Goal: Task Accomplishment & Management: Contribute content

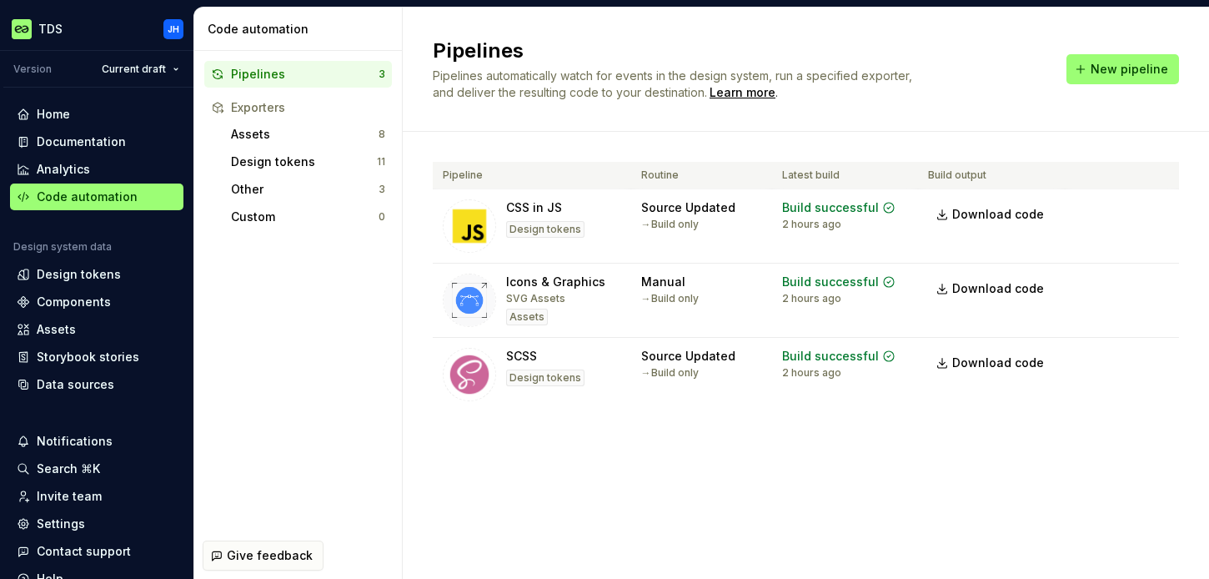
scroll to position [7, 0]
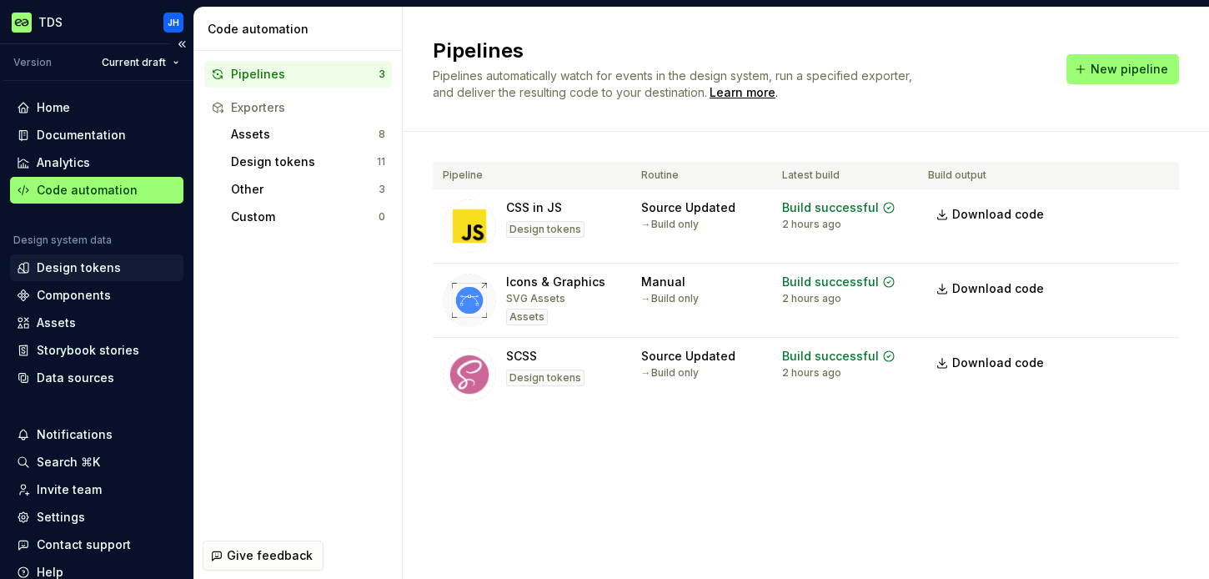
click at [99, 269] on div "Design tokens" at bounding box center [79, 267] width 84 height 17
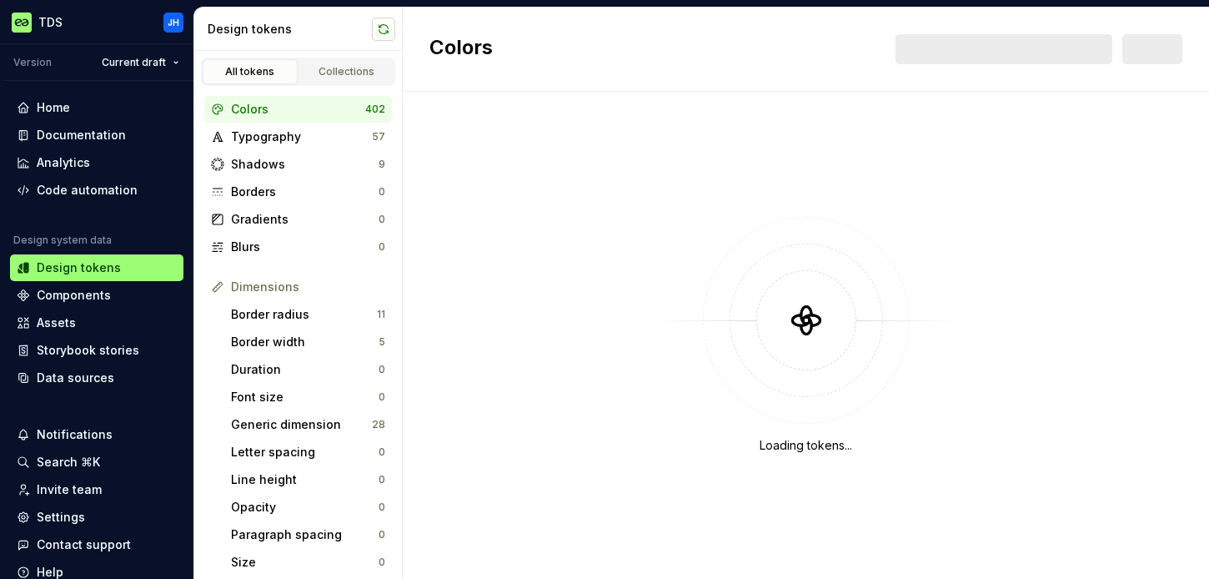
click at [392, 27] on button "button" at bounding box center [383, 29] width 23 height 23
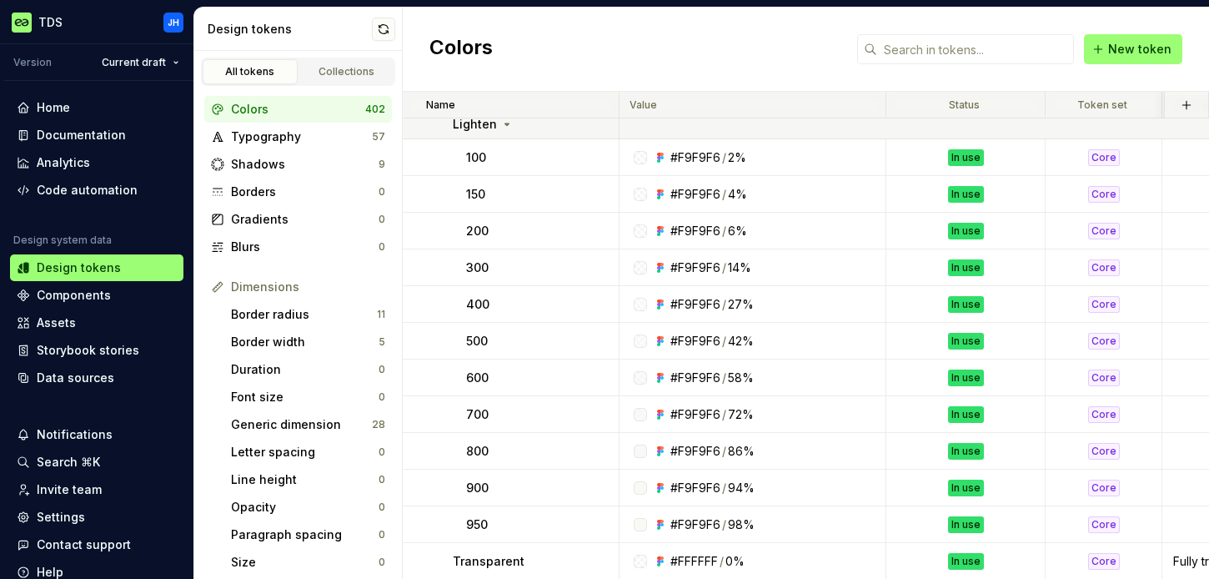
scroll to position [3424, 0]
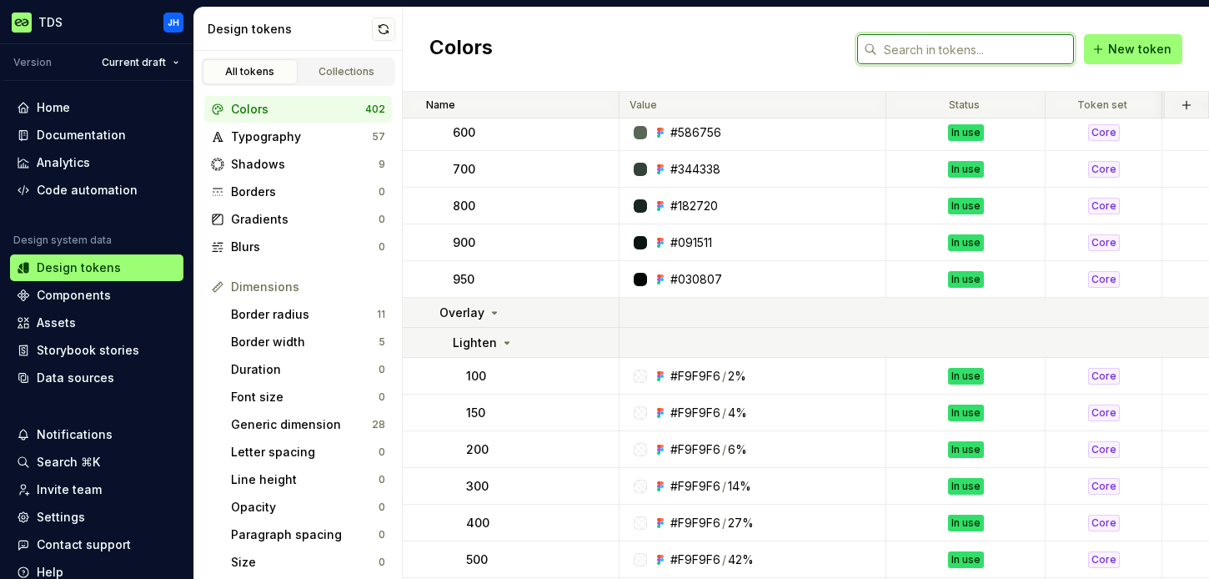
click at [997, 46] on input "text" at bounding box center [975, 49] width 197 height 30
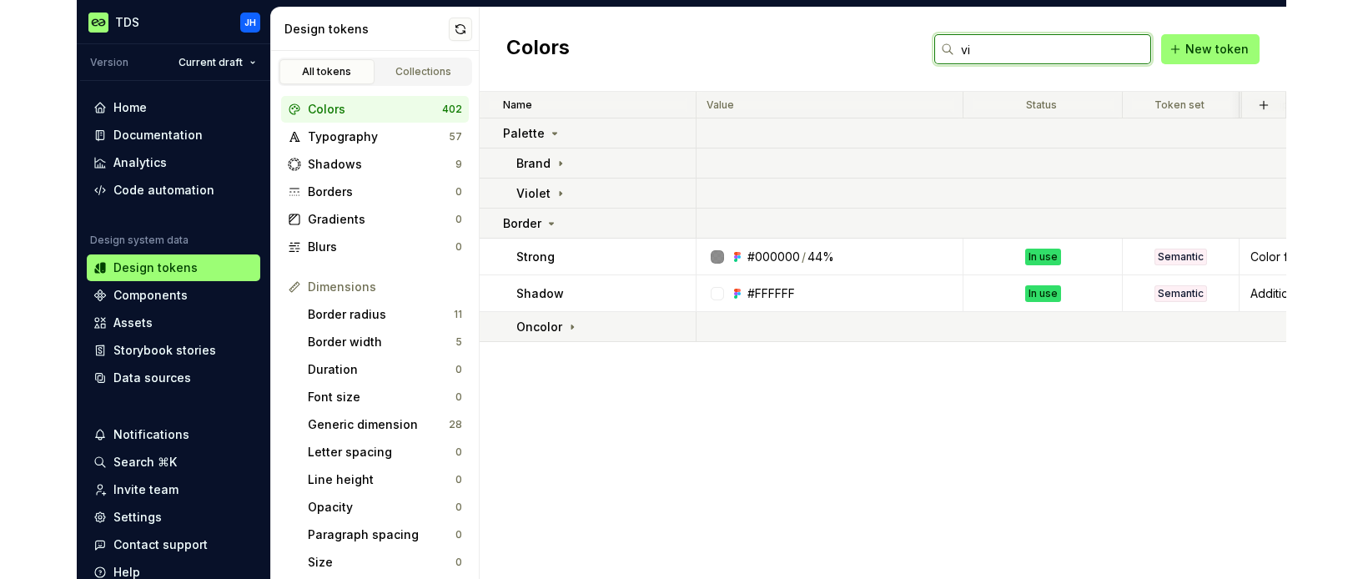
scroll to position [0, 0]
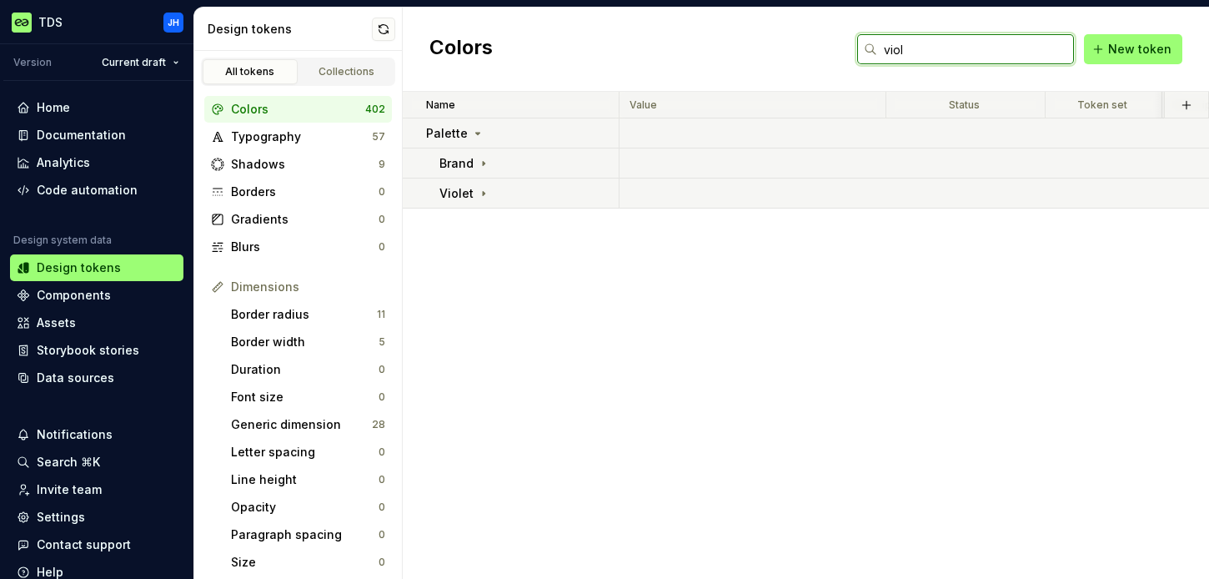
type input "viol"
click at [381, 28] on button "button" at bounding box center [383, 29] width 23 height 23
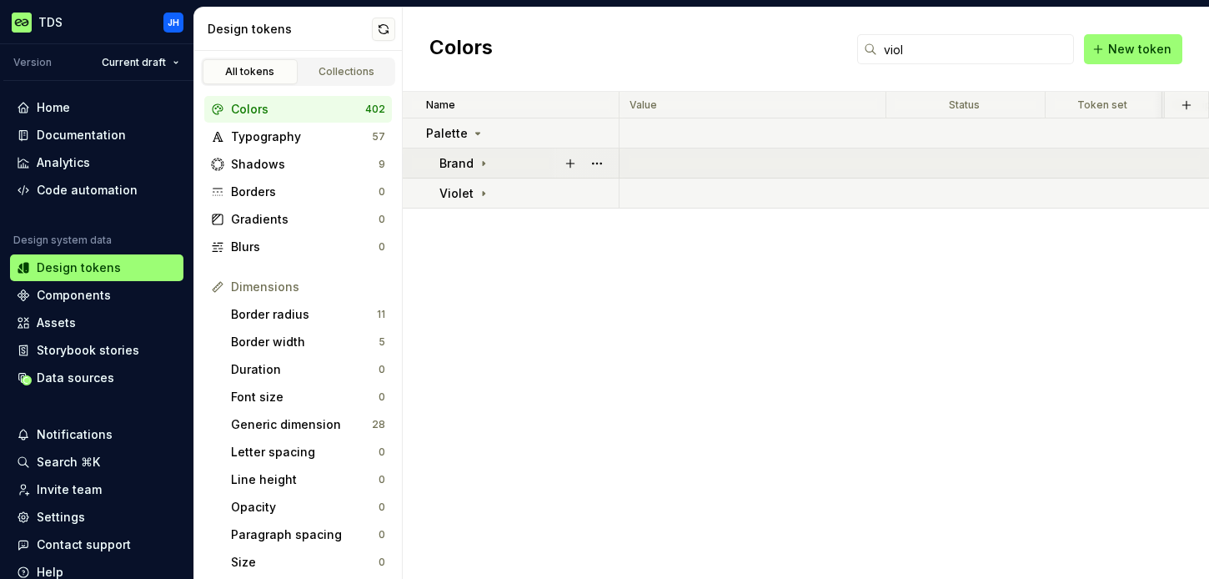
click at [483, 162] on icon at bounding box center [484, 163] width 2 height 4
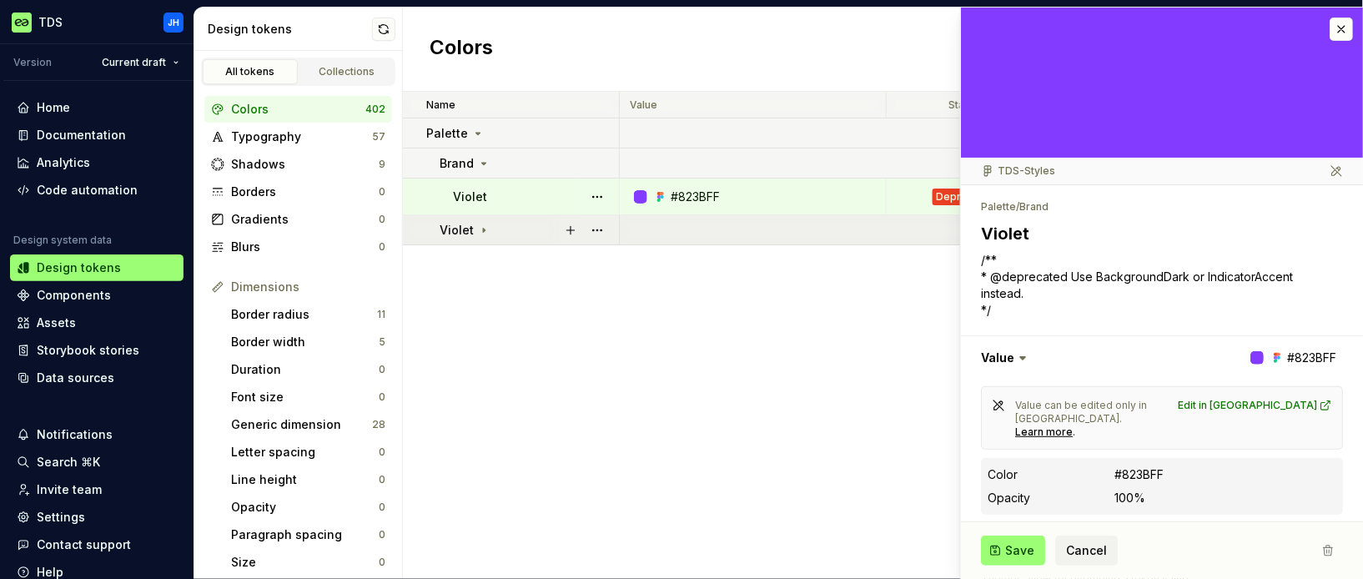
click at [843, 223] on td at bounding box center [1389, 230] width 1539 height 30
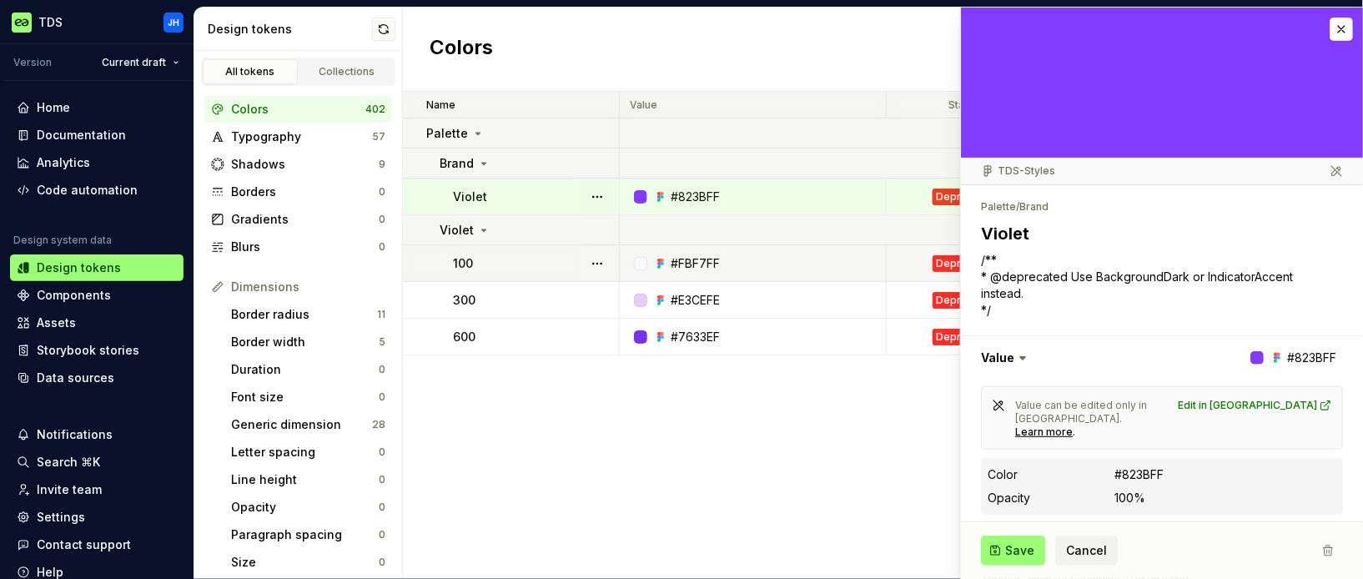
click at [837, 269] on div "#FBF7FF" at bounding box center [758, 263] width 254 height 17
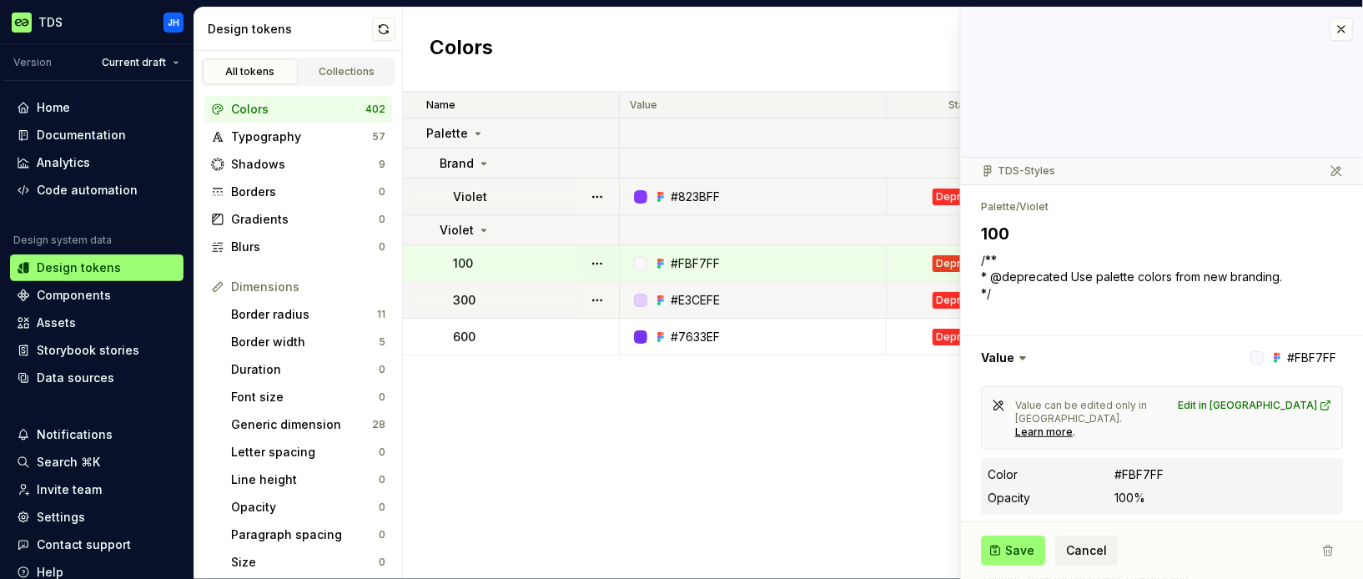
click at [835, 282] on td "#E3CEFE" at bounding box center [753, 300] width 267 height 37
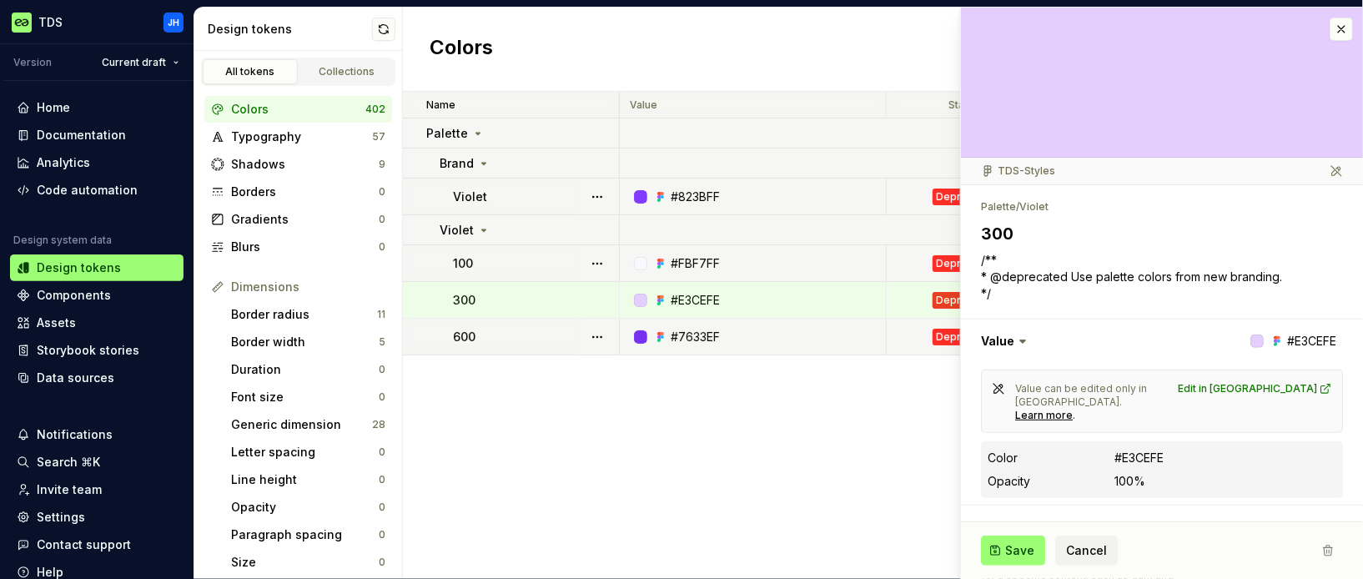
click at [837, 321] on td "#7633EF" at bounding box center [753, 337] width 267 height 37
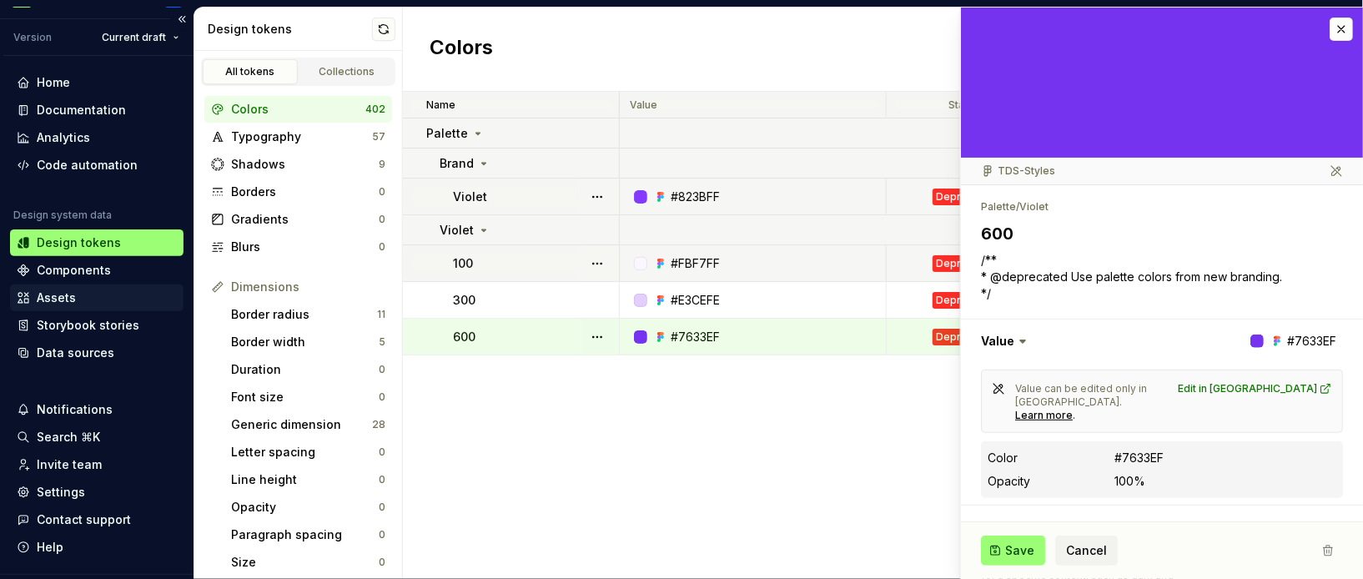
scroll to position [33, 0]
click at [1209, 35] on button "button" at bounding box center [1341, 29] width 23 height 23
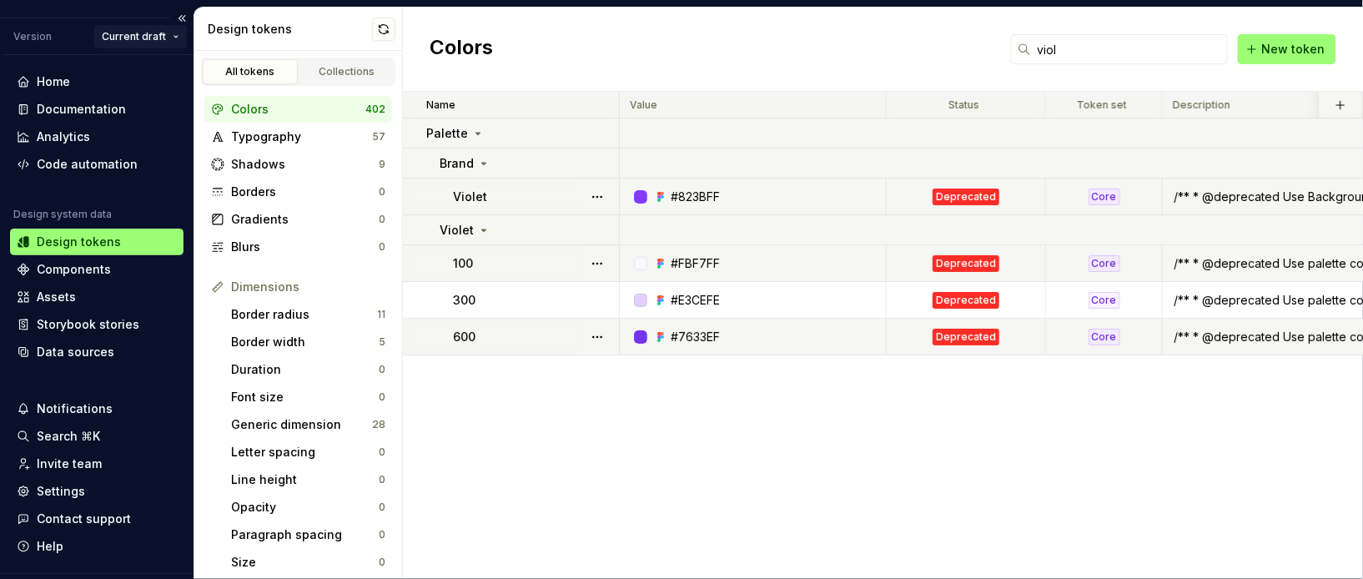
click at [168, 34] on html "TDS JH Version Current draft Home Documentation Analytics Code automation Desig…" at bounding box center [681, 289] width 1363 height 579
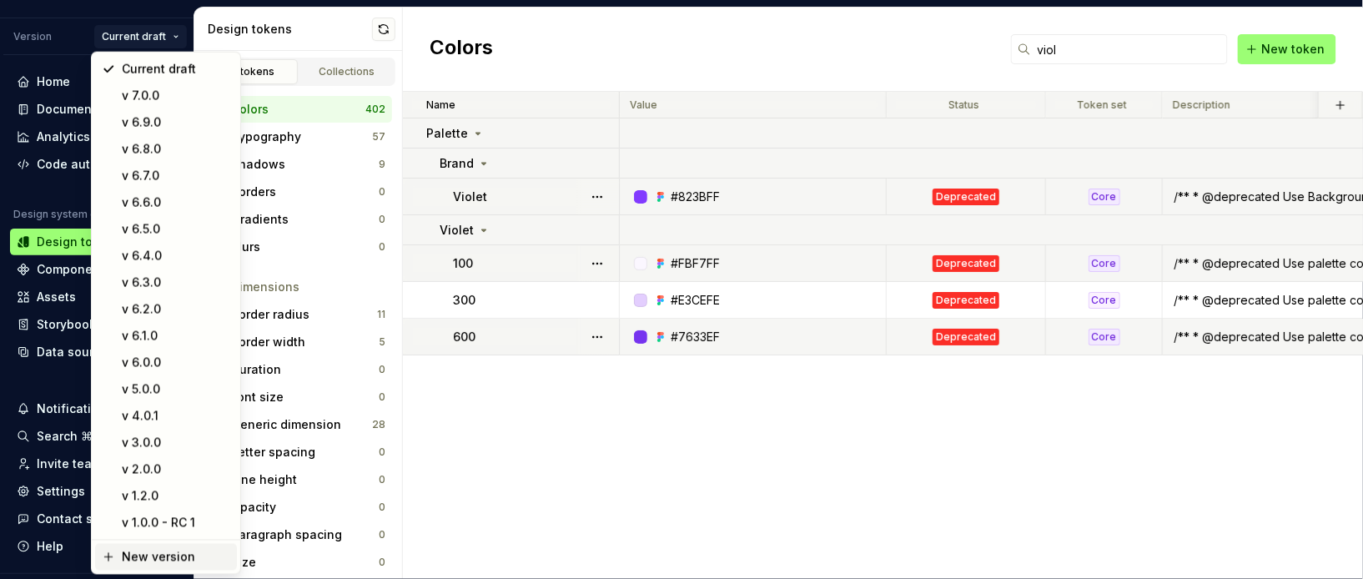
click at [168, 557] on div "New version" at bounding box center [176, 557] width 108 height 17
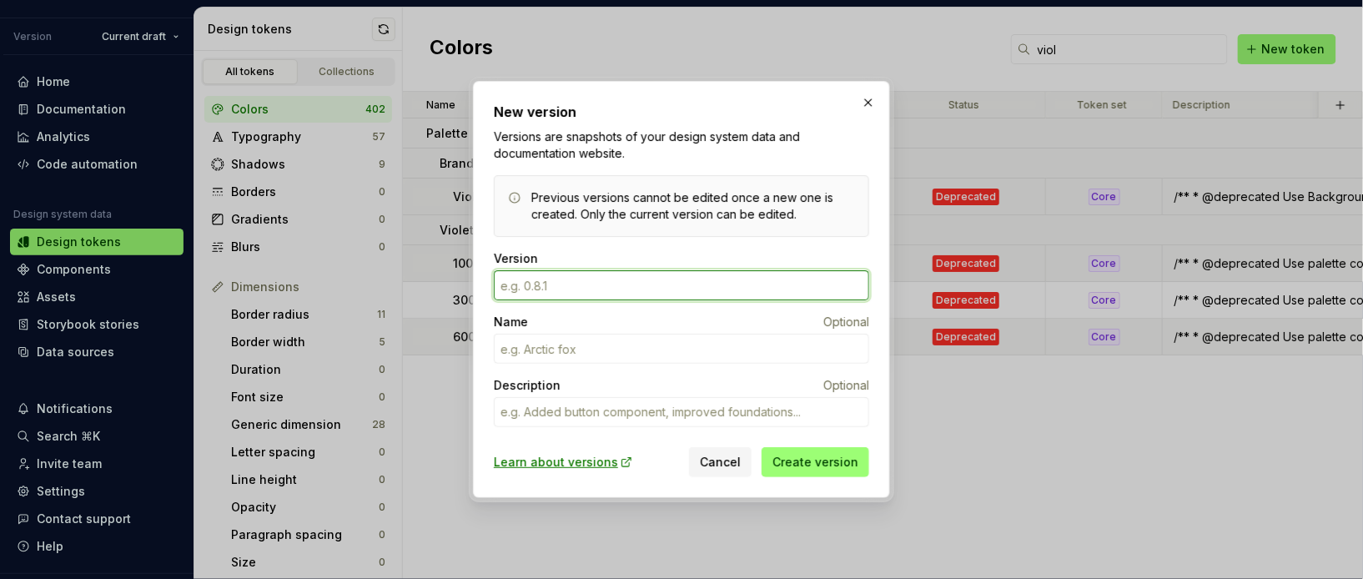
drag, startPoint x: 528, startPoint y: 288, endPoint x: 485, endPoint y: 287, distance: 42.5
click at [485, 287] on div "New version Versions are snapshots of your design system data and documentation…" at bounding box center [681, 289] width 417 height 417
type textarea "*"
type input "7.1.0"
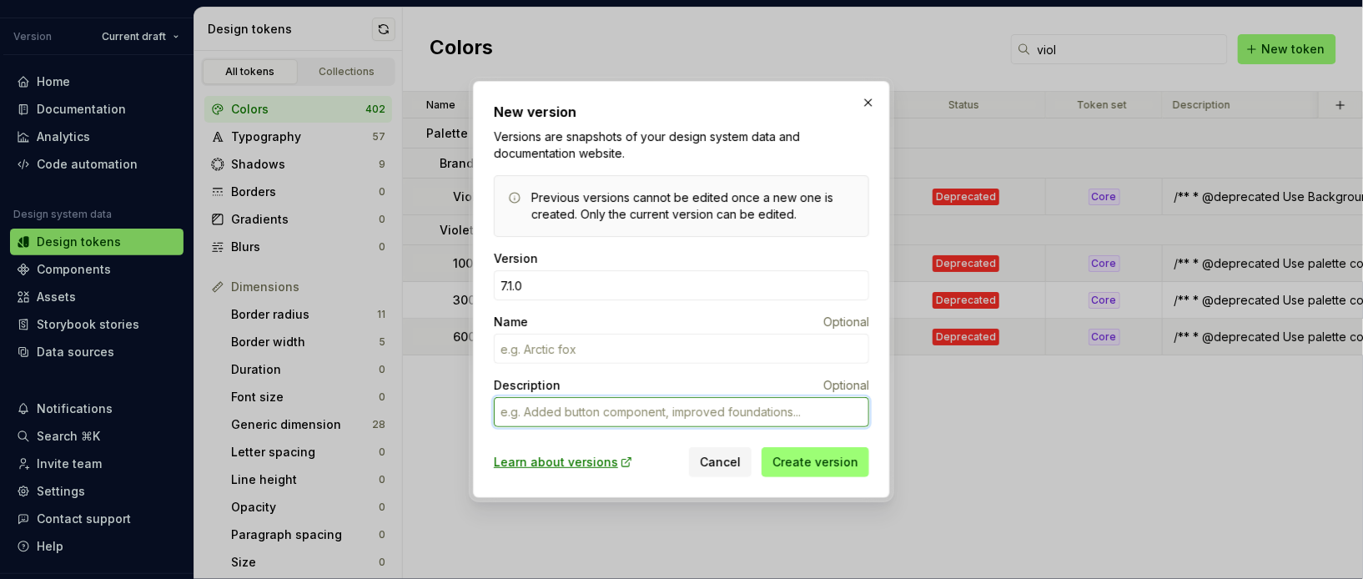
click at [604, 403] on textarea "Description" at bounding box center [681, 412] width 375 height 30
paste textarea "* Changed 9 colors “TextOndarkActive”, “BackgroundButtonBrandOndarkHover”, “Ico…"
type textarea "*"
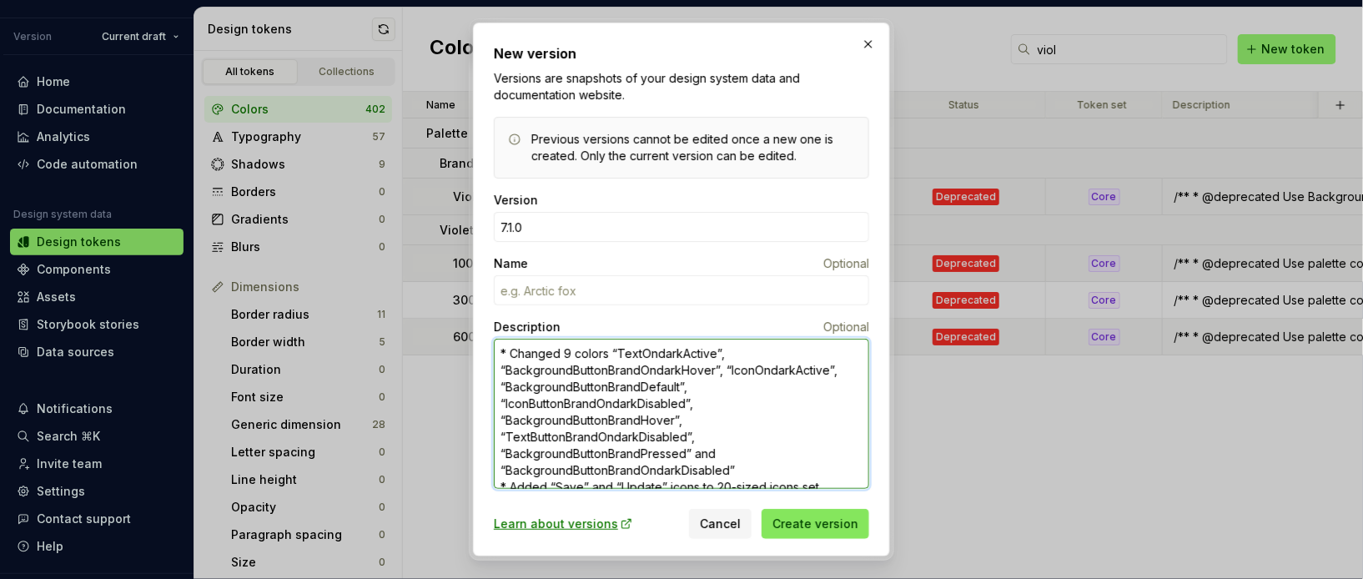
type textarea "* Changed 9 colors “TextOndarkActive”, “BackgroundButtonBrandOndarkHover”, “Ico…"
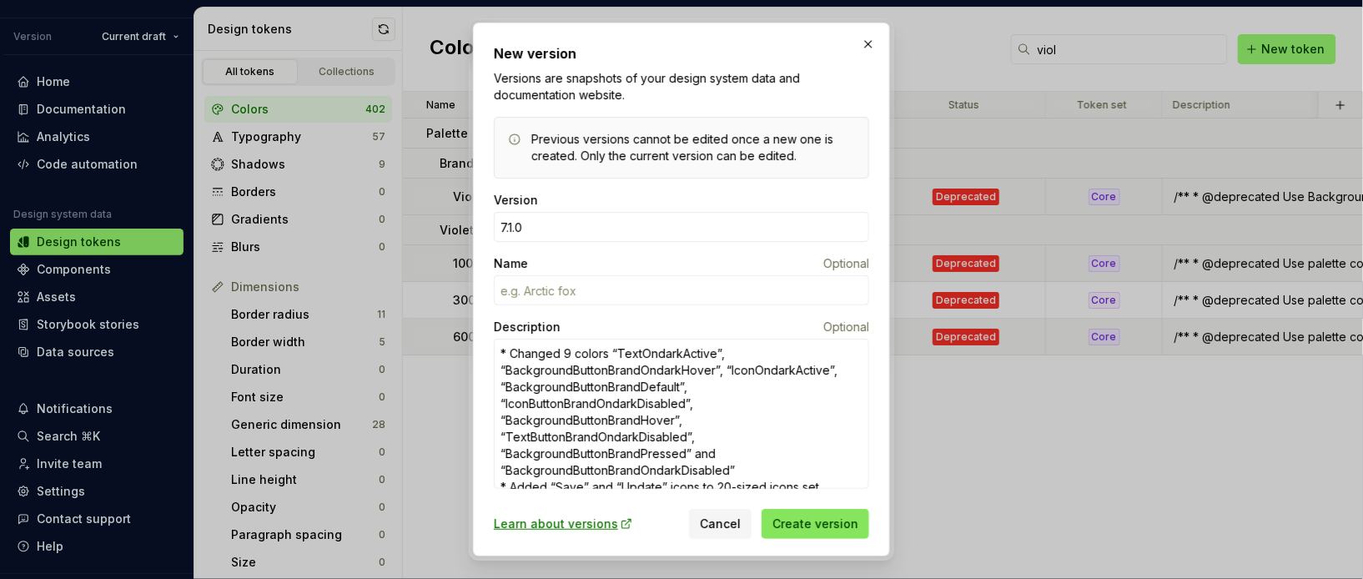
click at [801, 526] on span "Create version" at bounding box center [815, 523] width 86 height 17
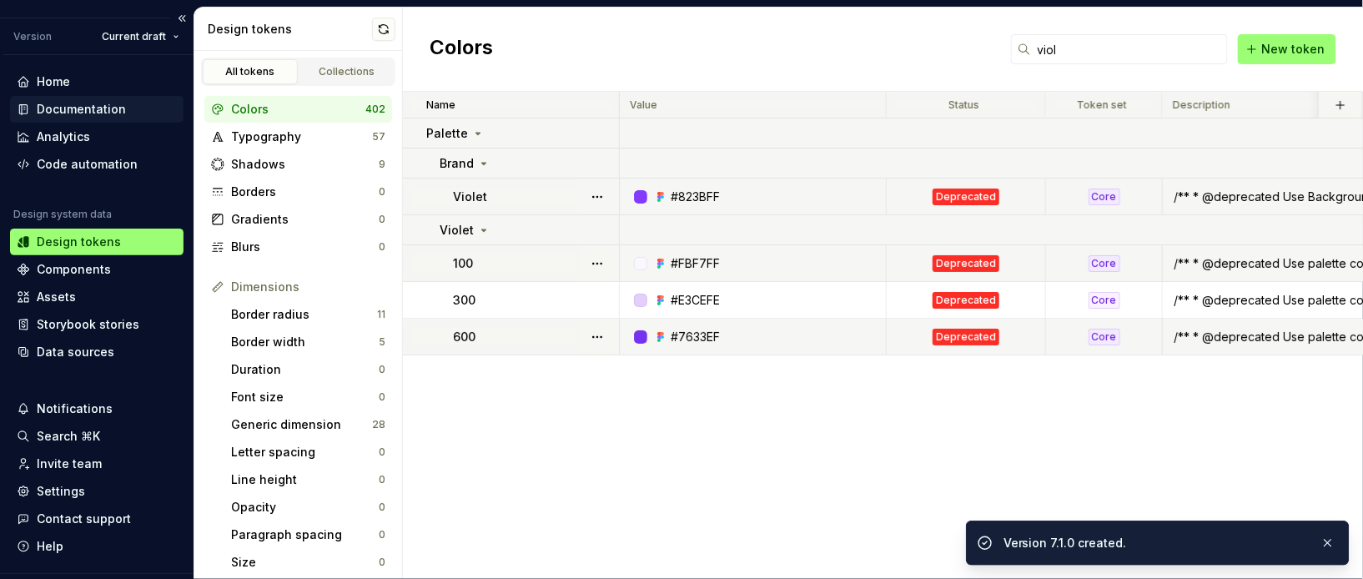
click at [104, 110] on div "Documentation" at bounding box center [81, 109] width 89 height 17
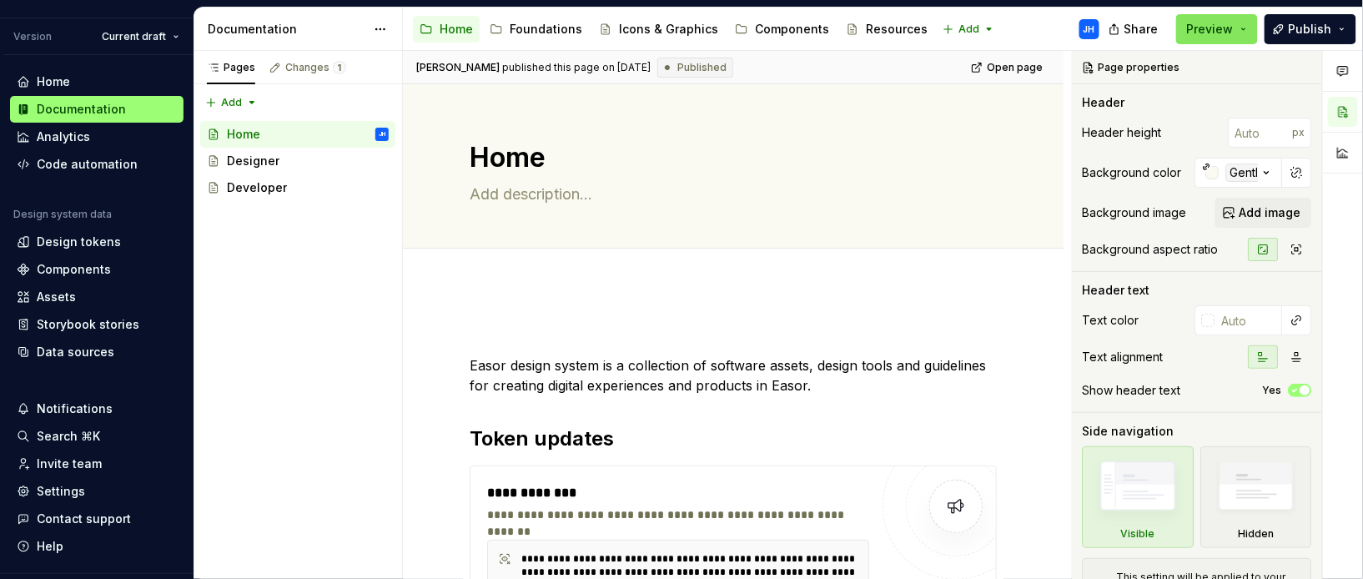
click at [1209, 27] on button "Preview" at bounding box center [1217, 29] width 82 height 30
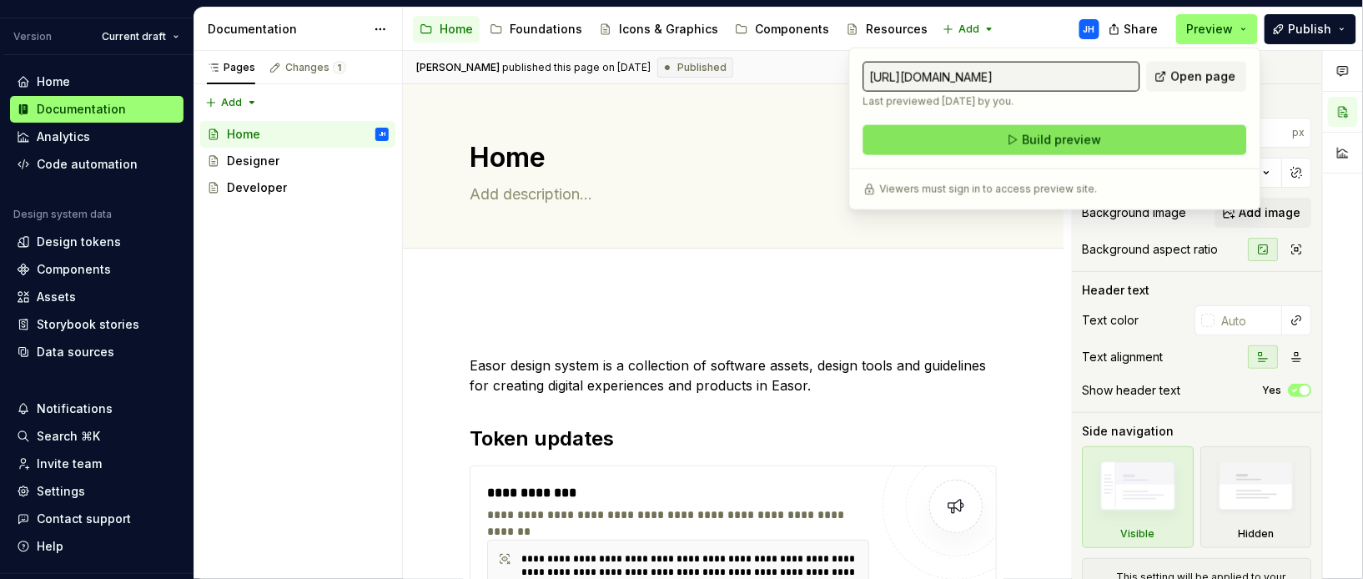
click at [1150, 138] on button "Build preview" at bounding box center [1055, 140] width 384 height 30
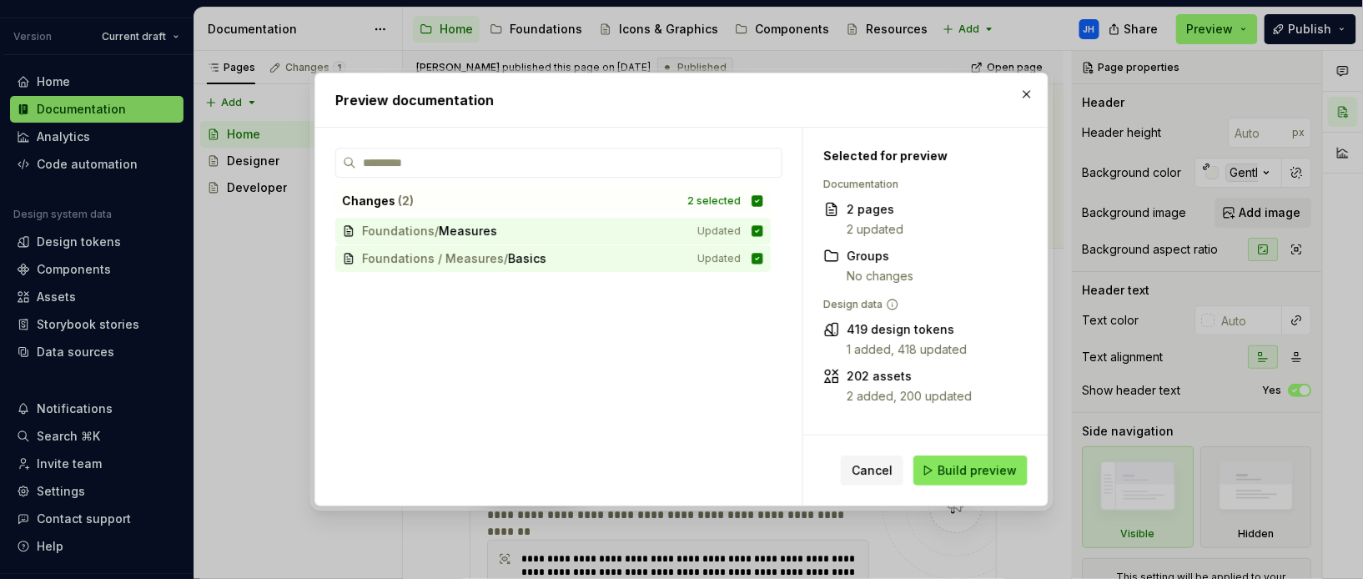
click at [985, 468] on span "Build preview" at bounding box center [976, 470] width 79 height 17
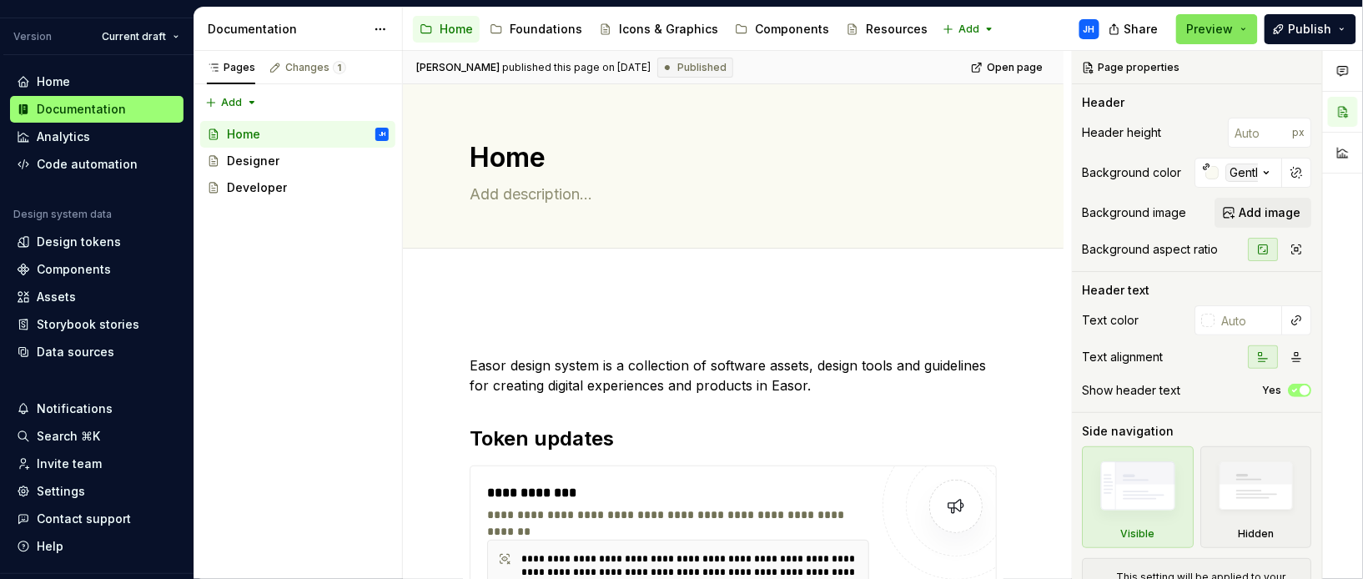
click at [1209, 27] on button "Preview" at bounding box center [1217, 29] width 82 height 30
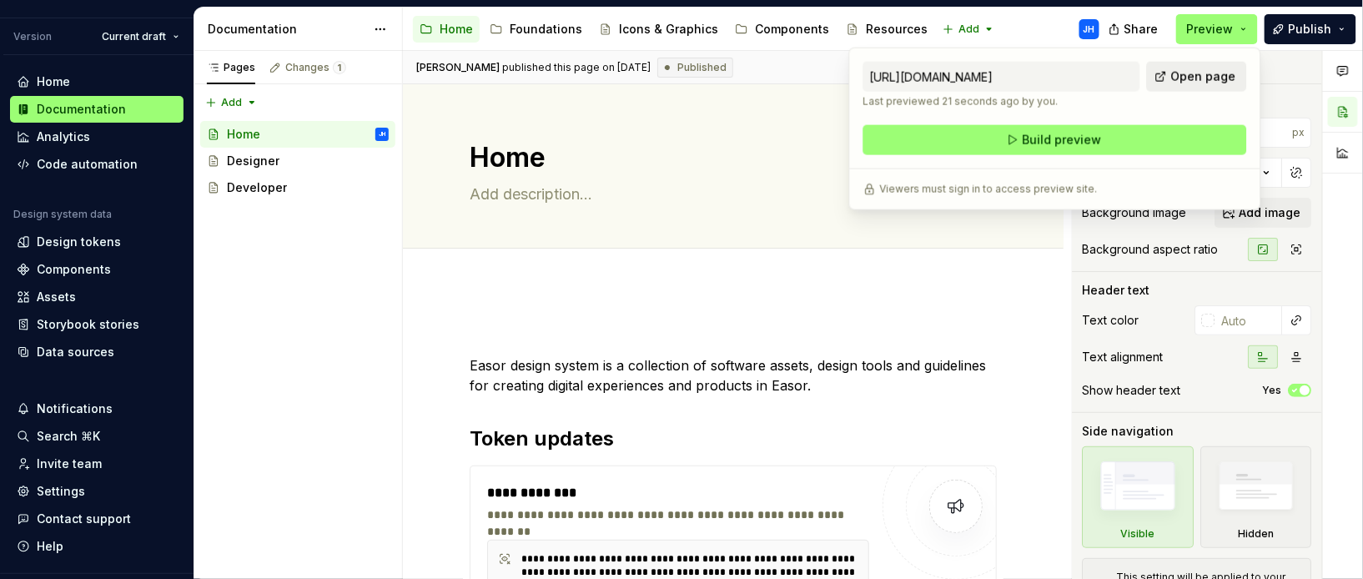
click at [1199, 78] on span "Open page" at bounding box center [1203, 76] width 65 height 17
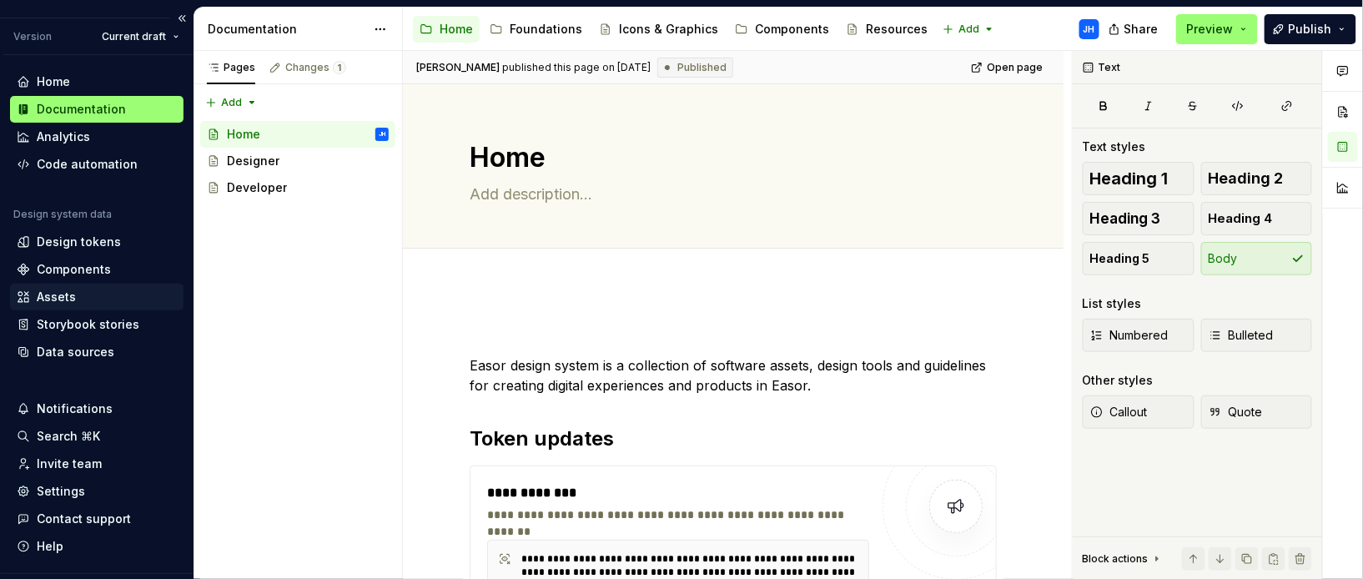
click at [77, 298] on div "Assets" at bounding box center [97, 297] width 160 height 17
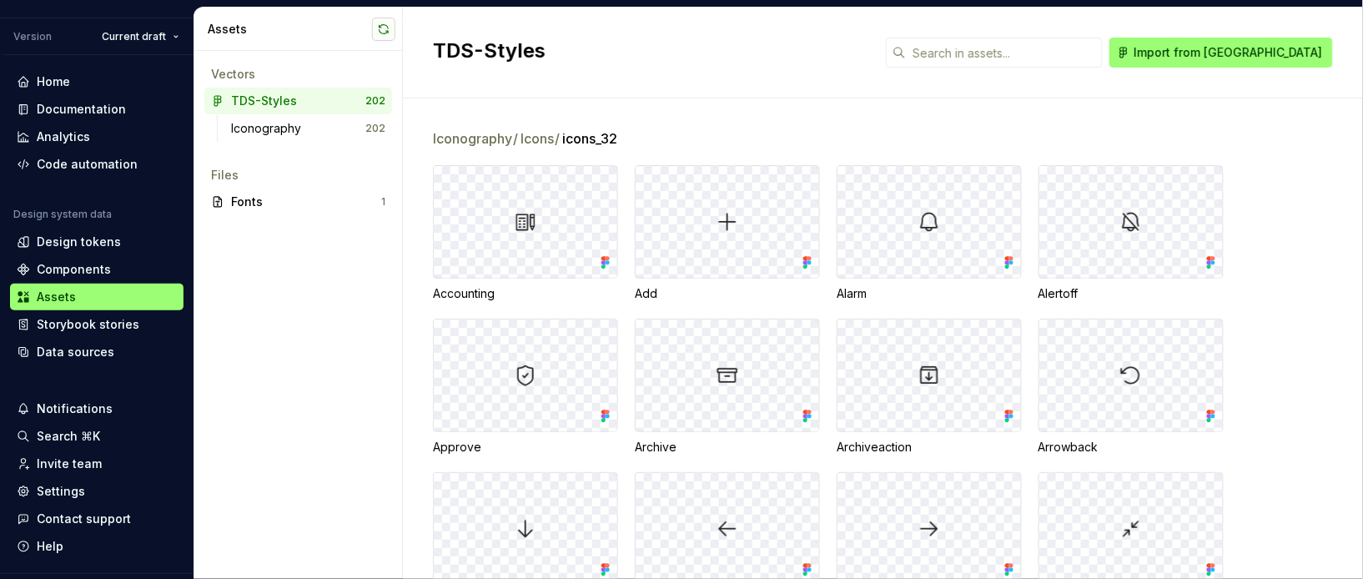
click at [384, 29] on button "button" at bounding box center [383, 29] width 23 height 23
click at [96, 171] on div "Code automation" at bounding box center [87, 164] width 101 height 17
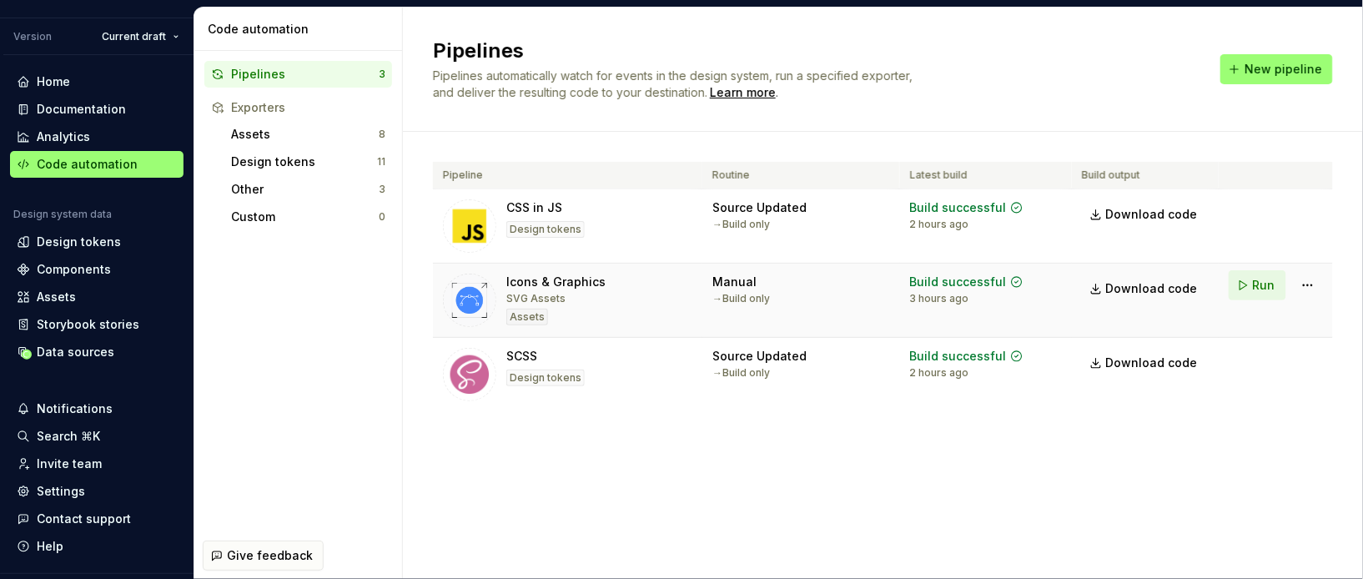
click at [1209, 286] on button "Run" at bounding box center [1258, 285] width 58 height 30
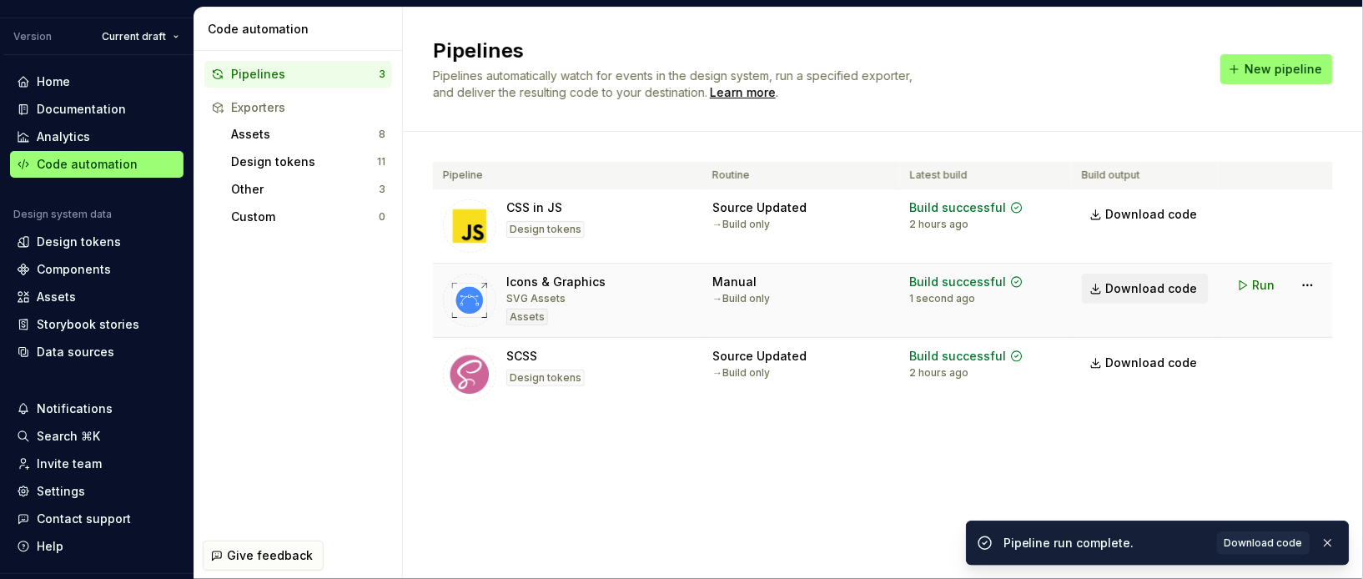
click at [1144, 286] on span "Download code" at bounding box center [1152, 288] width 92 height 17
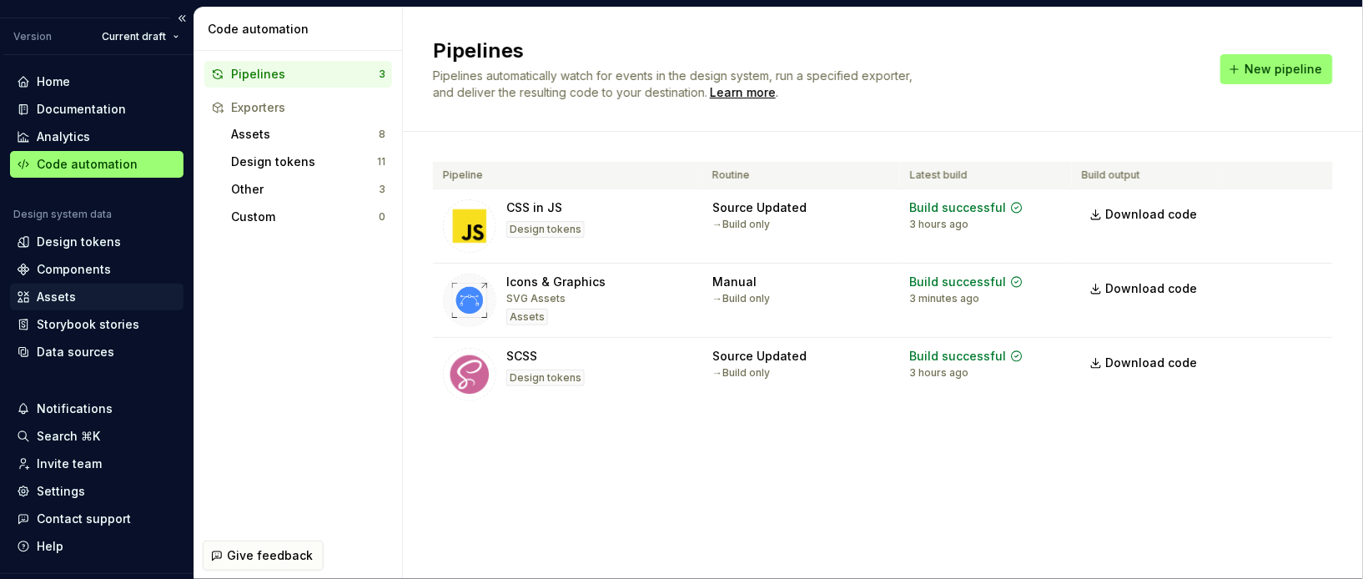
click at [86, 297] on div "Assets" at bounding box center [97, 297] width 160 height 17
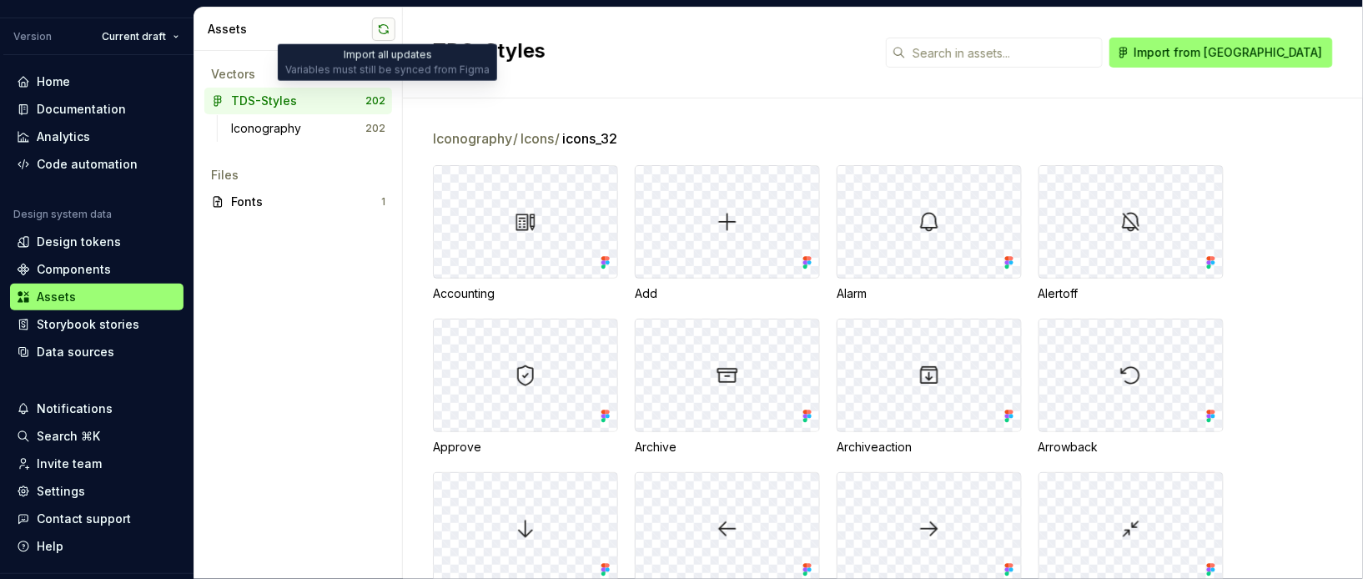
click at [384, 28] on button "button" at bounding box center [383, 29] width 23 height 23
click at [382, 29] on button "button" at bounding box center [383, 29] width 23 height 23
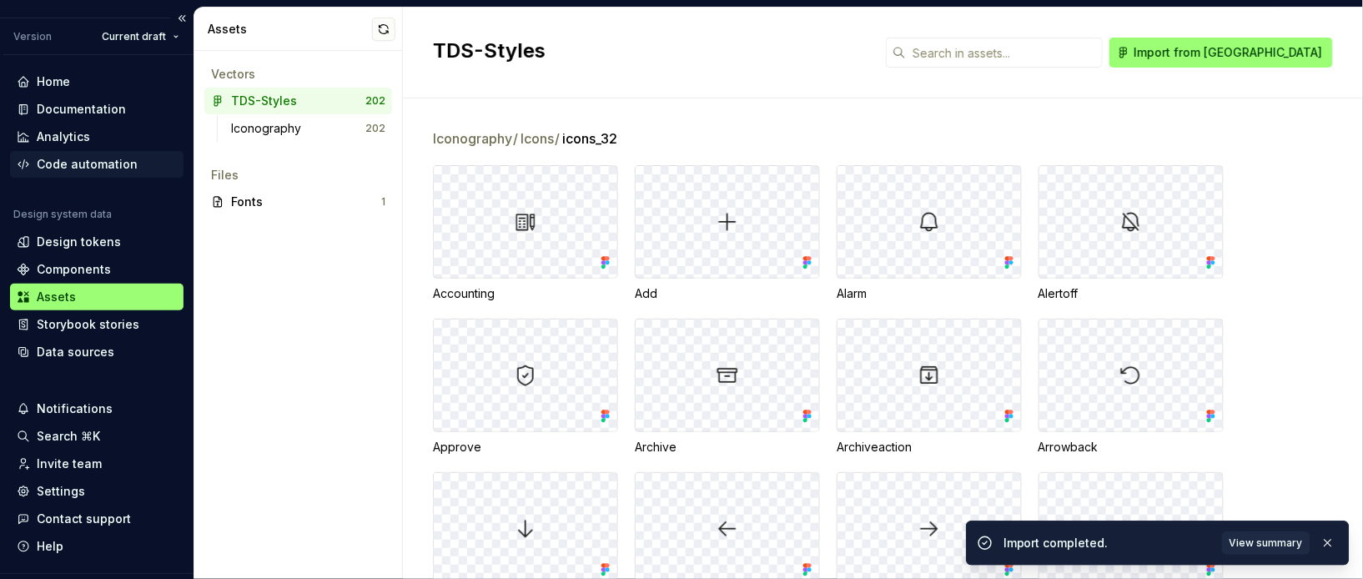
click at [88, 165] on div "Code automation" at bounding box center [87, 164] width 101 height 17
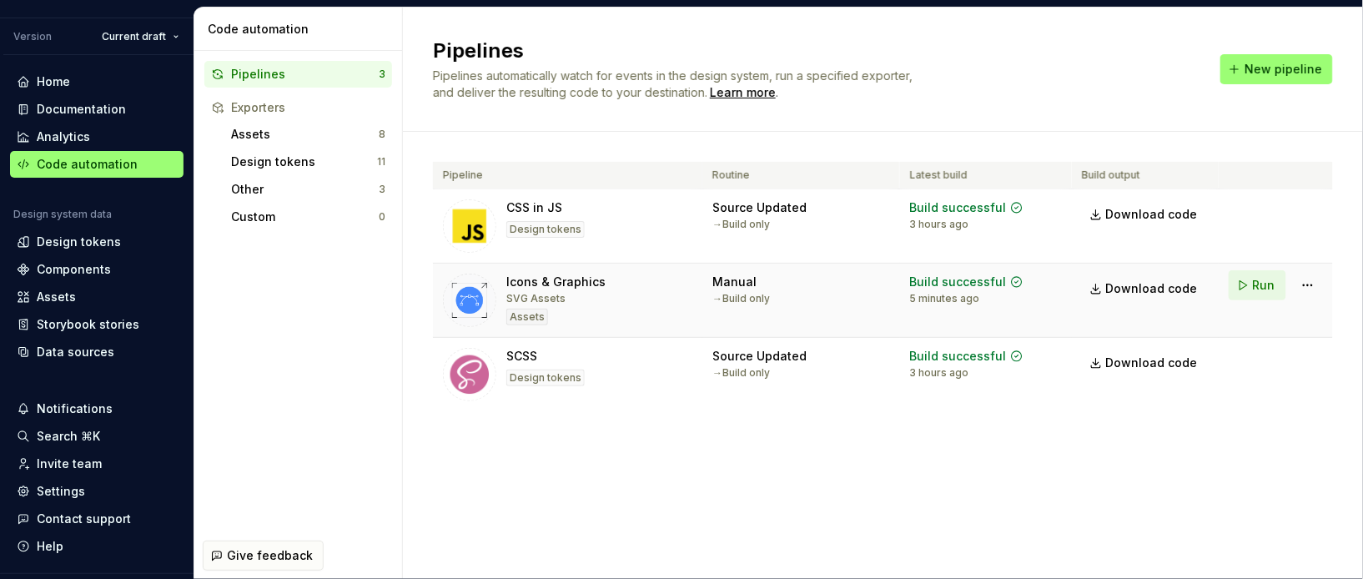
click at [1209, 287] on span "Run" at bounding box center [1264, 285] width 23 height 17
click at [1126, 290] on span "Download code" at bounding box center [1152, 288] width 92 height 17
click at [80, 108] on div "Documentation" at bounding box center [81, 109] width 89 height 17
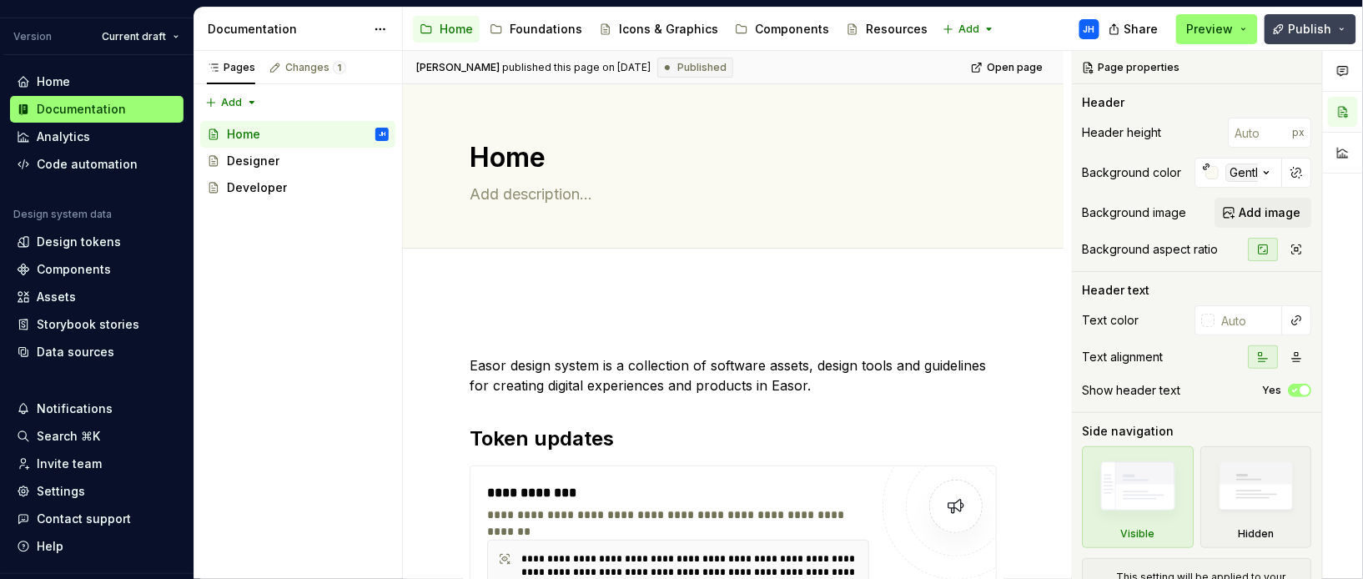
click at [1209, 28] on button "Publish" at bounding box center [1310, 29] width 92 height 30
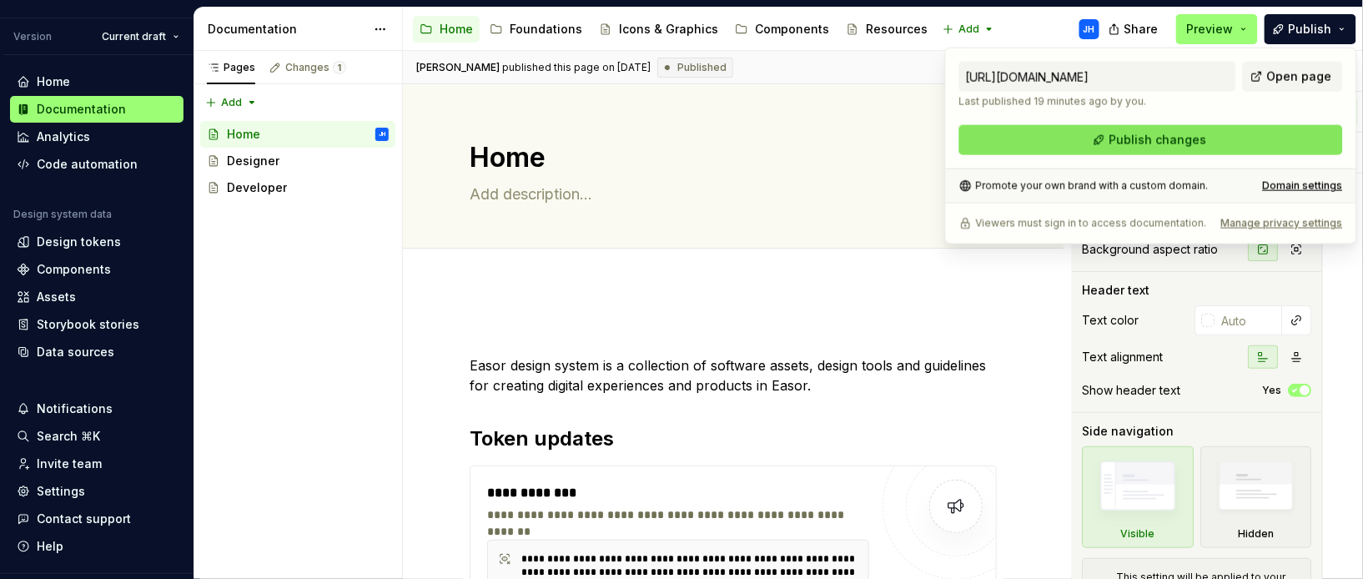
click at [1198, 142] on span "Publish changes" at bounding box center [1157, 140] width 98 height 17
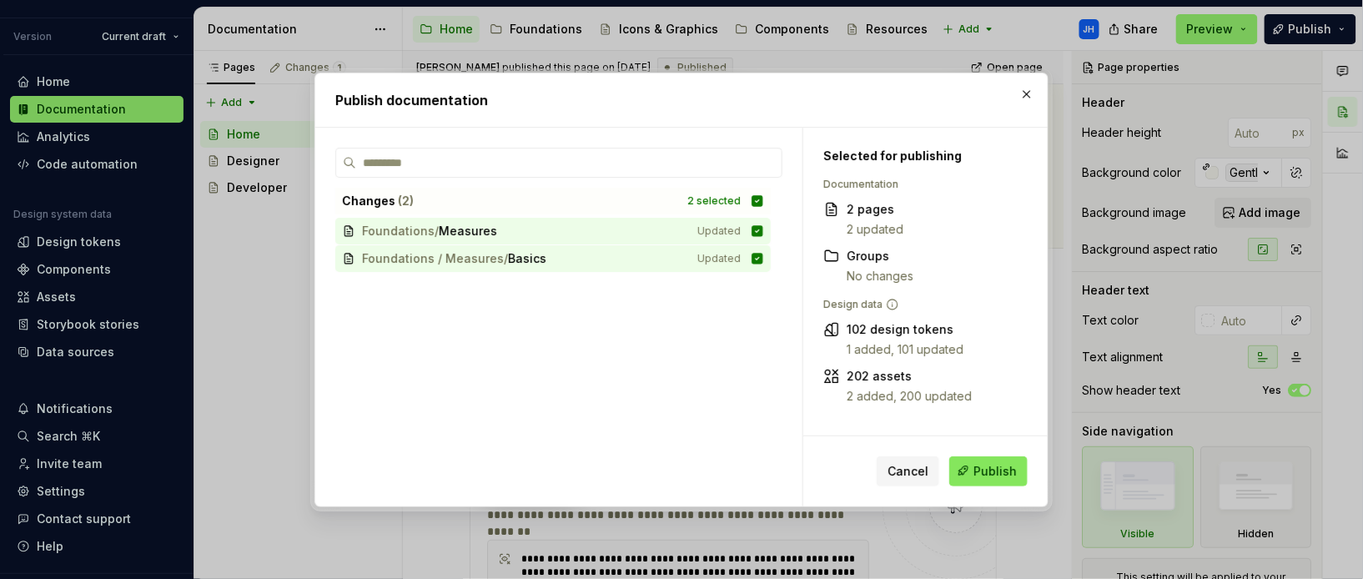
click at [989, 469] on span "Publish" at bounding box center [994, 470] width 43 height 17
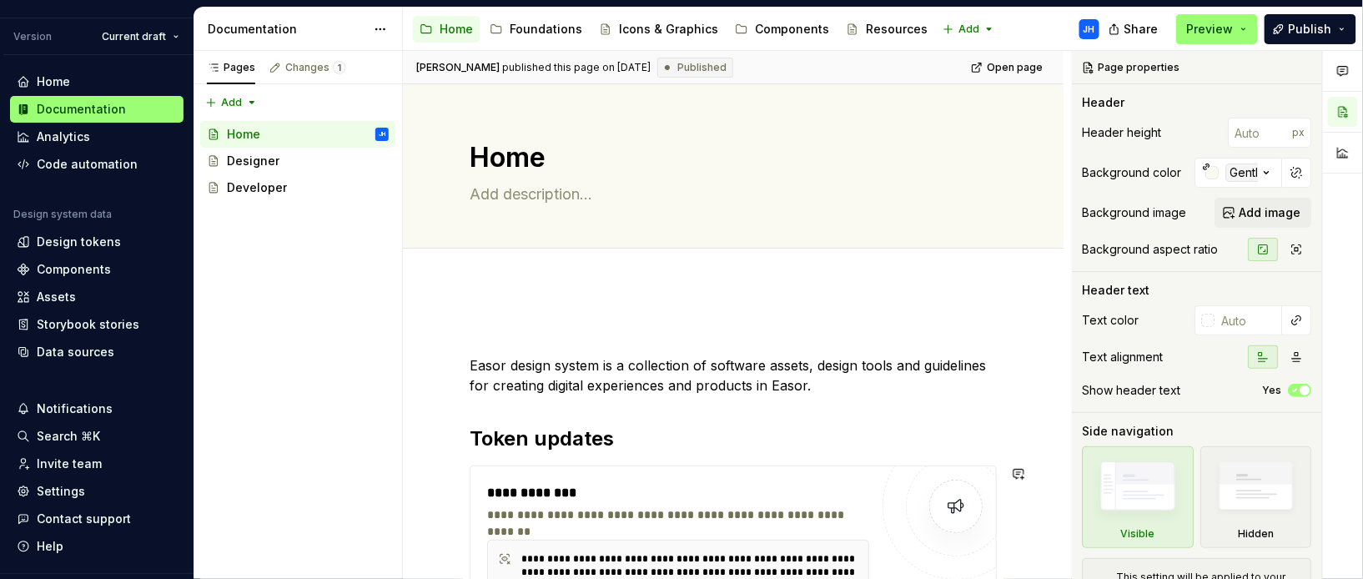
type textarea "*"
